Goal: Entertainment & Leisure: Consume media (video, audio)

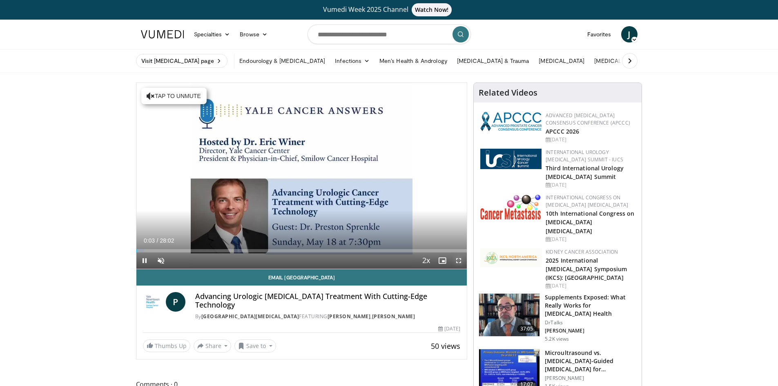
click at [458, 259] on span "Video Player" at bounding box center [459, 260] width 16 height 16
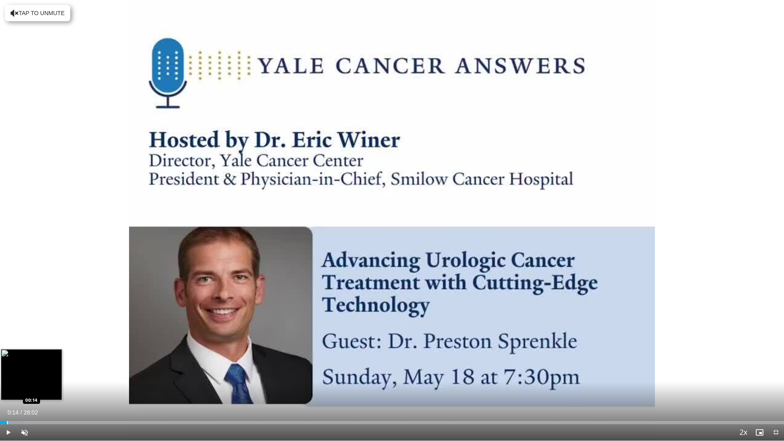
click at [7, 386] on div "Loaded : 2.95% 00:14 00:14" at bounding box center [392, 421] width 784 height 8
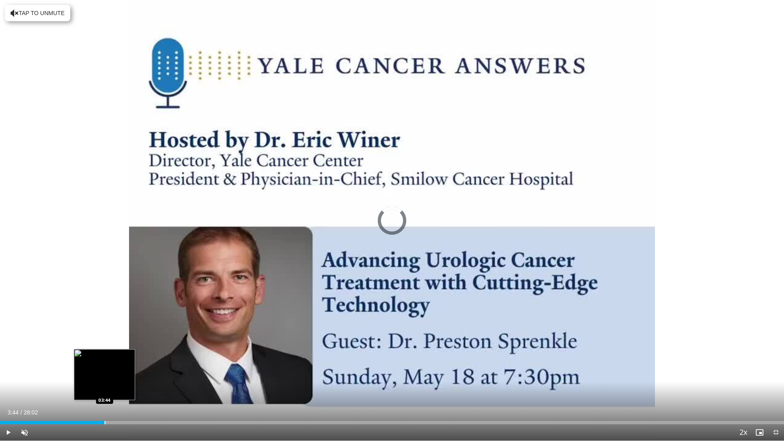
click at [105, 386] on div "Loaded : 4.14% 03:44 03:44" at bounding box center [392, 421] width 784 height 8
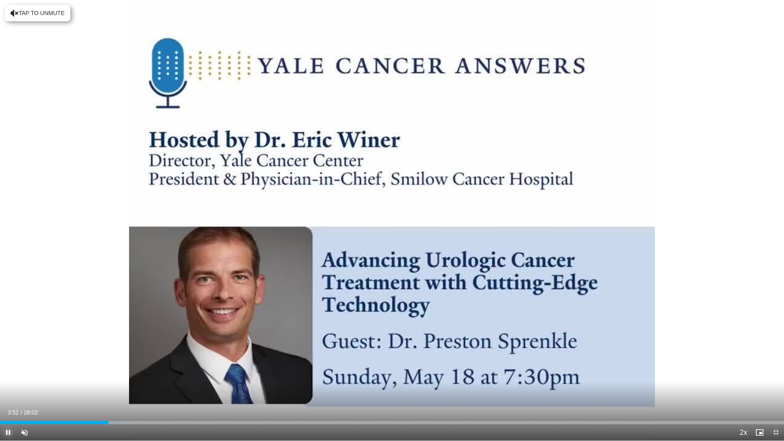
click at [7, 386] on span "Video Player" at bounding box center [8, 432] width 16 height 16
click at [181, 386] on div "Progress Bar" at bounding box center [181, 422] width 1 height 3
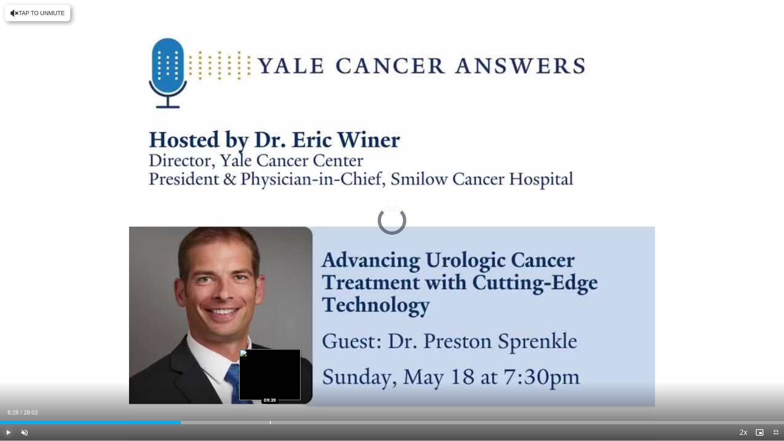
click at [271, 386] on div "Loaded : 0.00% 06:28 09:39" at bounding box center [392, 422] width 784 height 3
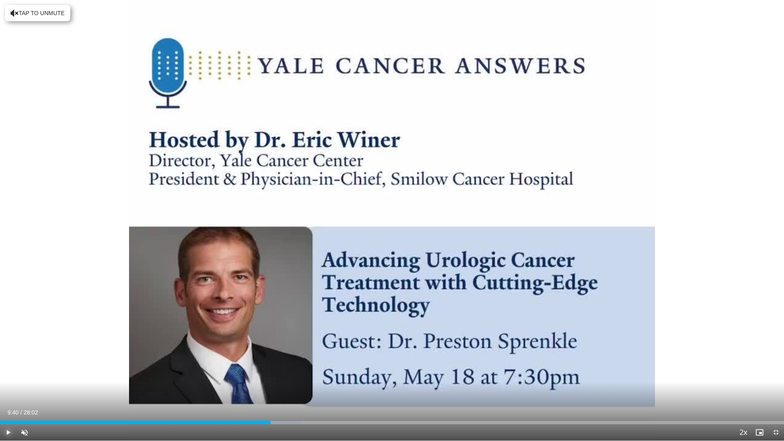
click at [7, 386] on span "Video Player" at bounding box center [8, 432] width 16 height 16
click at [191, 386] on div "Progress Bar" at bounding box center [191, 422] width 1 height 3
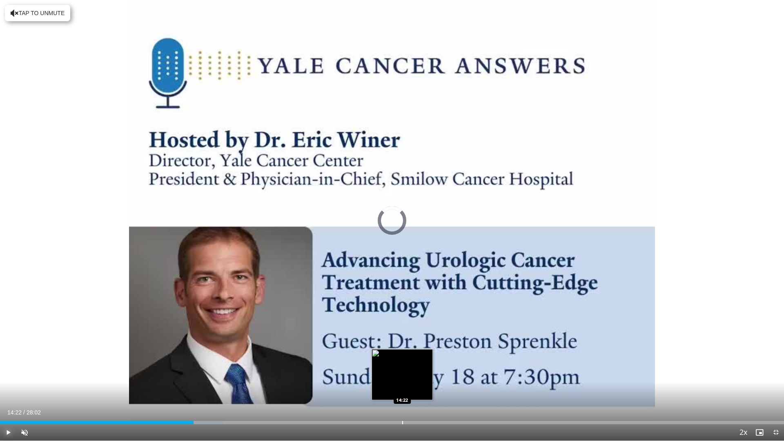
click at [402, 386] on div "Progress Bar" at bounding box center [402, 422] width 1 height 3
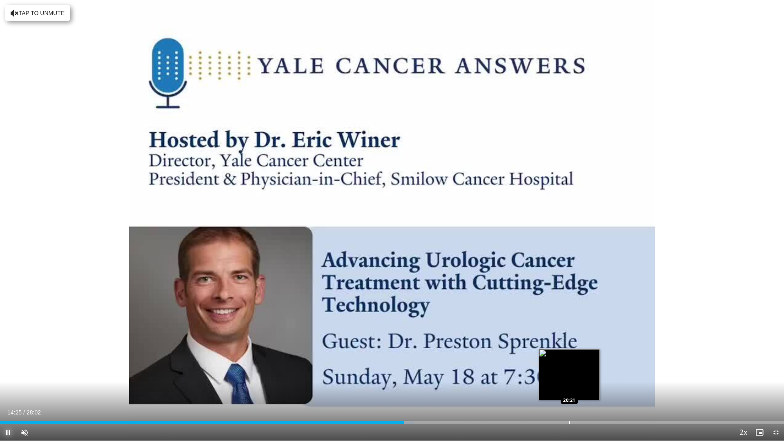
click at [569, 386] on div "Loaded : 52.81% 14:26 20:21" at bounding box center [392, 421] width 784 height 8
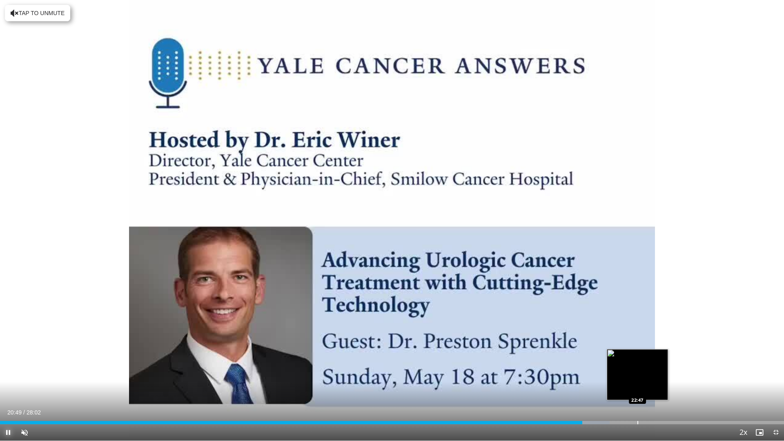
click at [638, 386] on div "Progress Bar" at bounding box center [638, 422] width 1 height 3
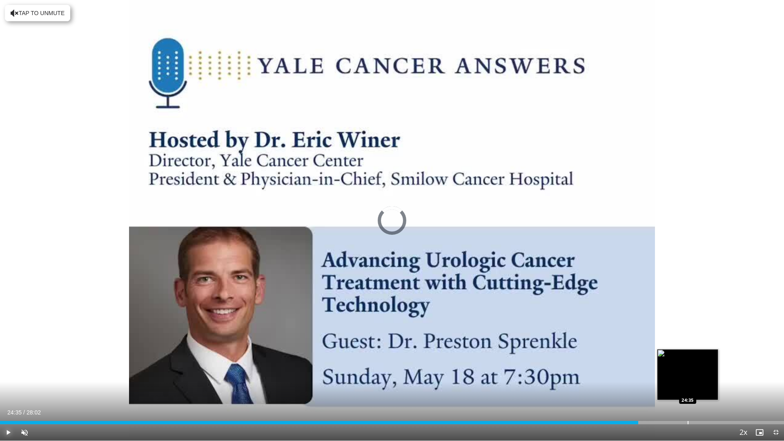
click at [688, 386] on div "Progress Bar" at bounding box center [688, 422] width 1 height 3
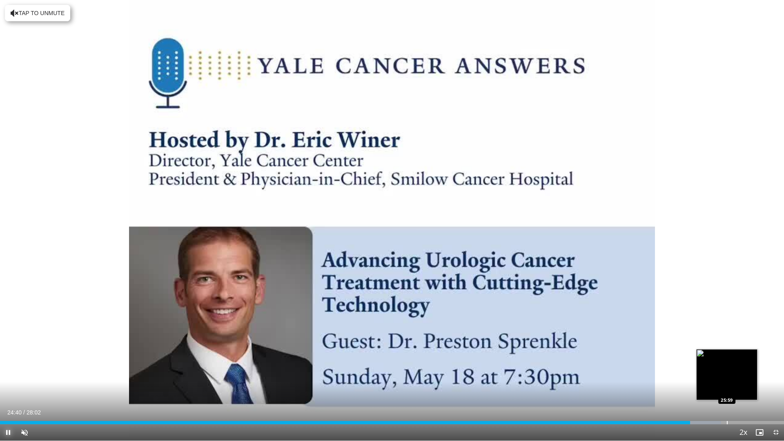
click at [728, 386] on div "Progress Bar" at bounding box center [727, 422] width 1 height 3
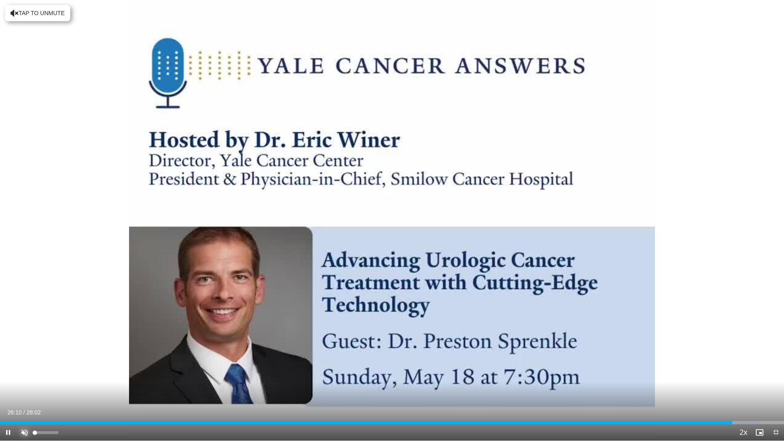
click at [23, 386] on span "Video Player" at bounding box center [24, 432] width 16 height 16
click at [22, 386] on span "Video Player" at bounding box center [24, 432] width 16 height 16
click at [777, 386] on span "Video Player" at bounding box center [776, 432] width 16 height 16
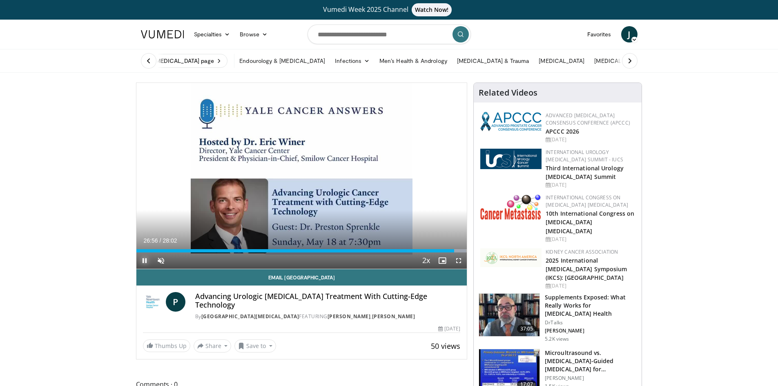
click at [145, 261] on span "Video Player" at bounding box center [144, 260] width 16 height 16
click at [144, 259] on span "Video Player" at bounding box center [144, 260] width 16 height 16
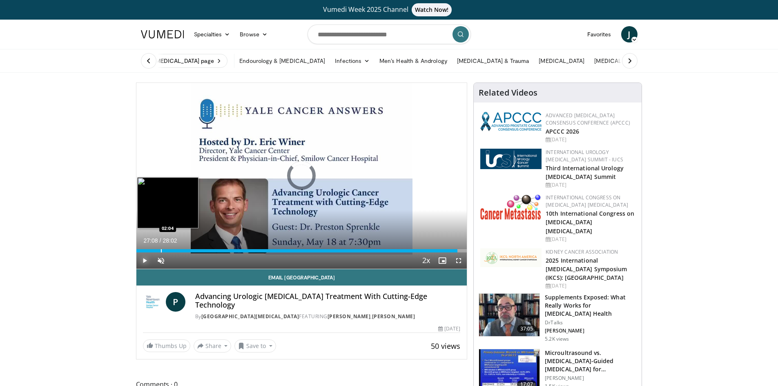
drag, startPoint x: 461, startPoint y: 250, endPoint x: 159, endPoint y: 247, distance: 301.5
click at [159, 247] on div "Loaded : 0.00% 02:06 02:04" at bounding box center [301, 249] width 331 height 8
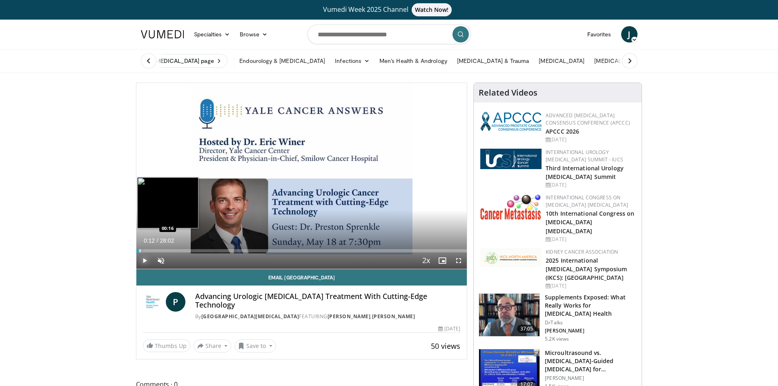
click at [138, 249] on div "Loaded : 2.37% 00:12 00:16" at bounding box center [301, 250] width 331 height 3
click at [137, 249] on div "Progress Bar" at bounding box center [137, 250] width 1 height 3
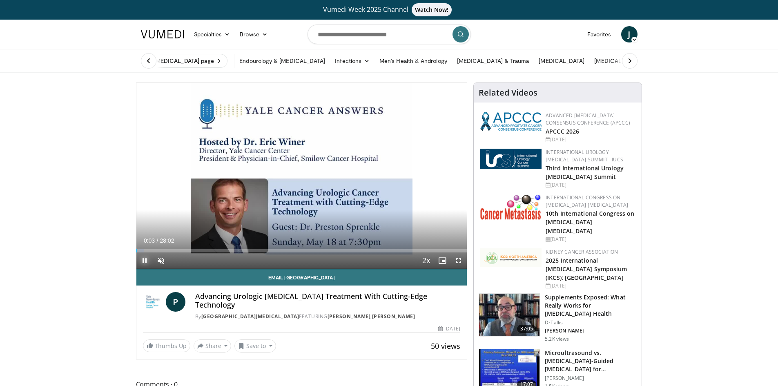
click at [145, 259] on span "Video Player" at bounding box center [144, 260] width 16 height 16
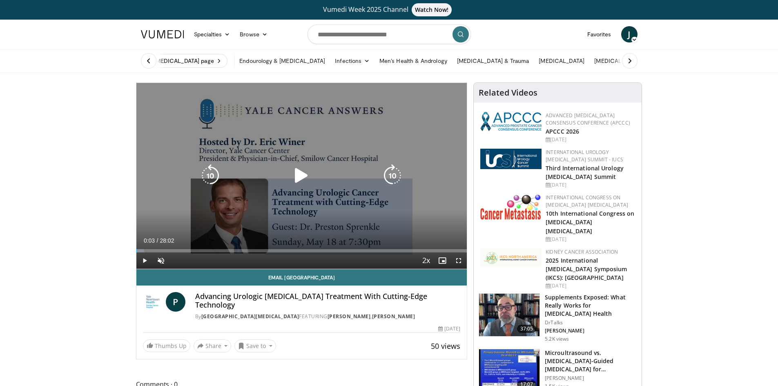
click at [300, 178] on icon "Video Player" at bounding box center [301, 175] width 23 height 23
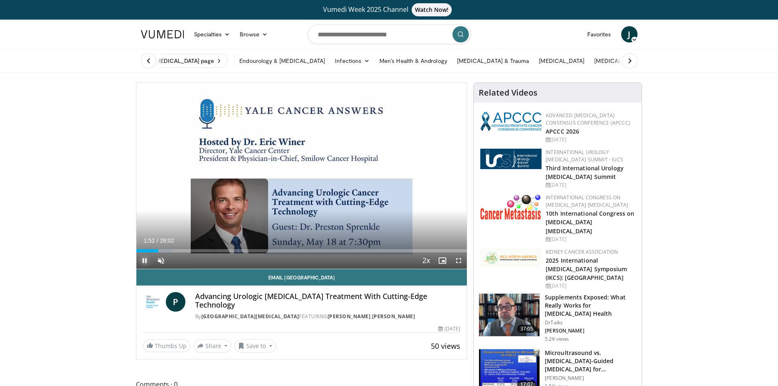
click at [141, 255] on span "Video Player" at bounding box center [144, 260] width 16 height 16
